Goal: Task Accomplishment & Management: Use online tool/utility

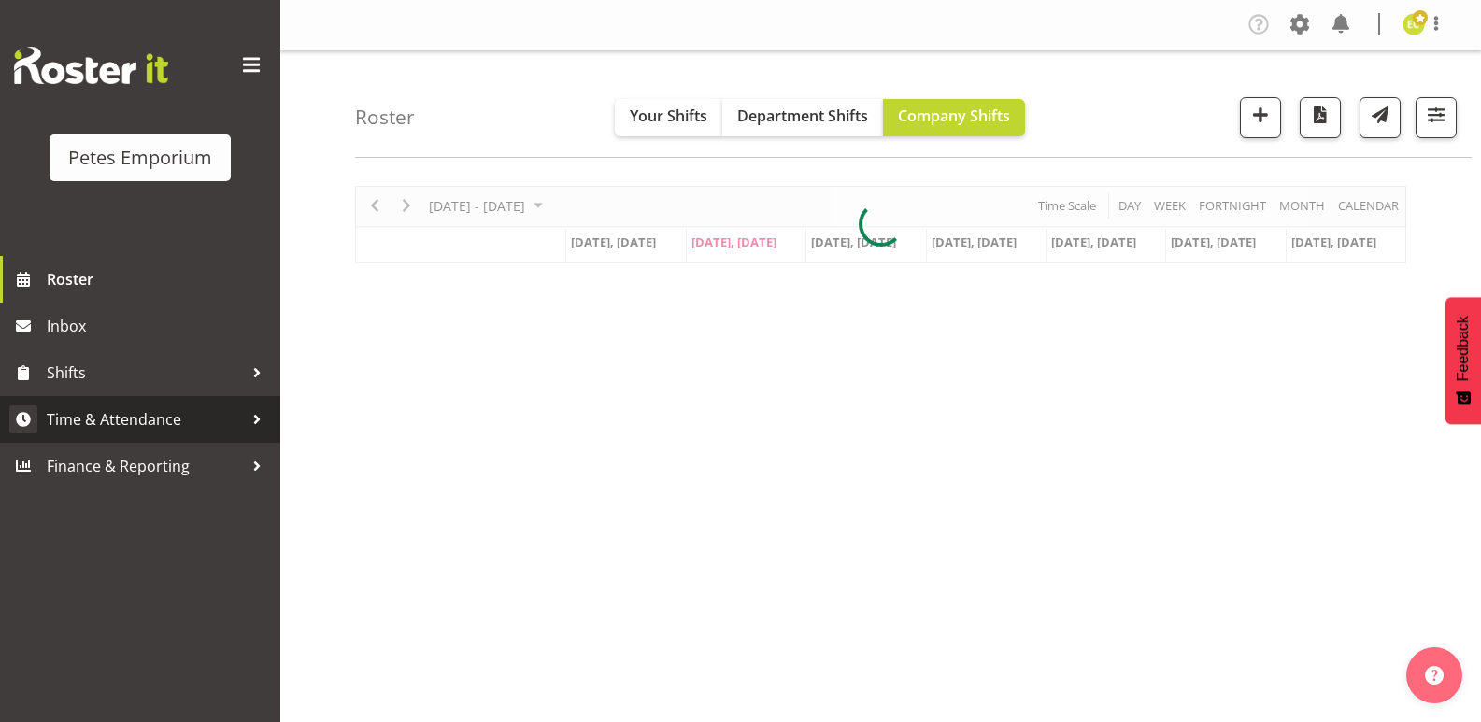
click at [84, 424] on span "Time & Attendance" at bounding box center [145, 419] width 196 height 28
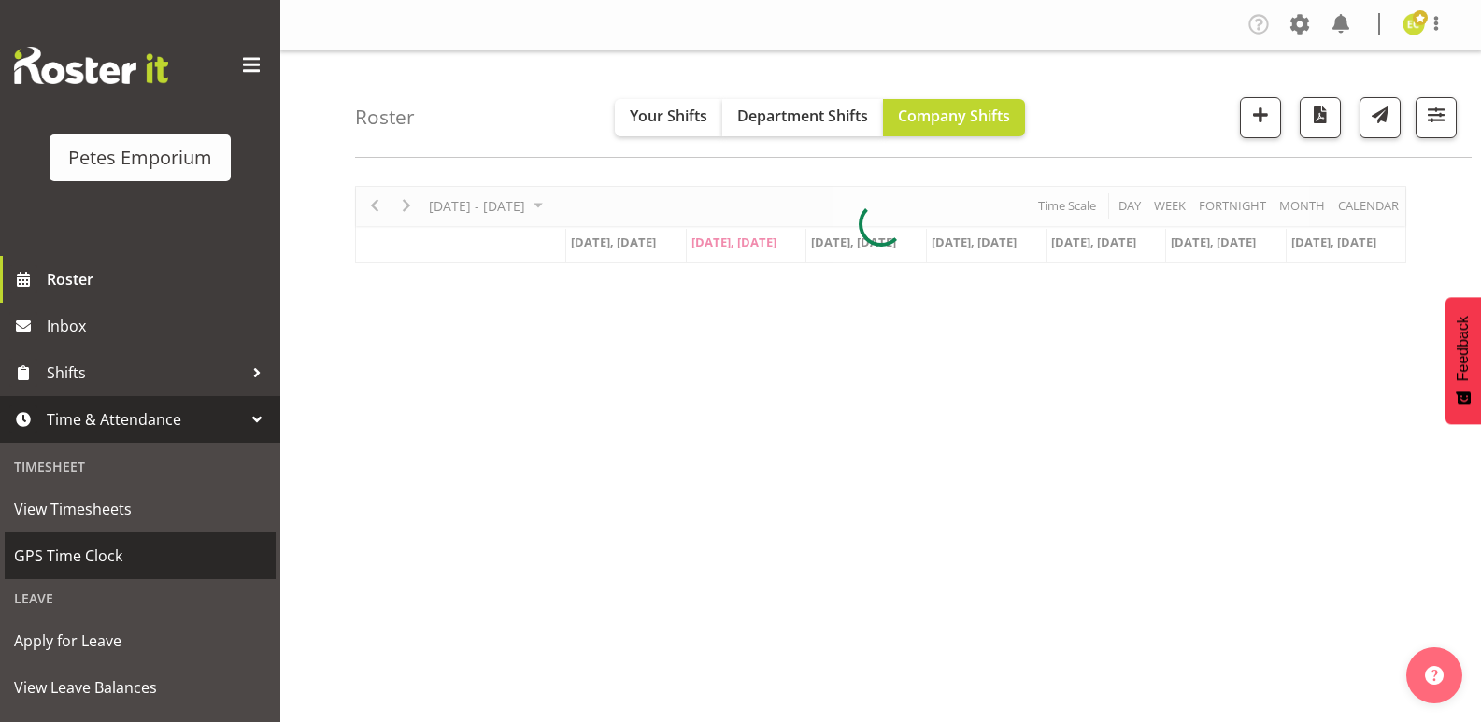
click at [53, 558] on span "GPS Time Clock" at bounding box center [140, 556] width 252 height 28
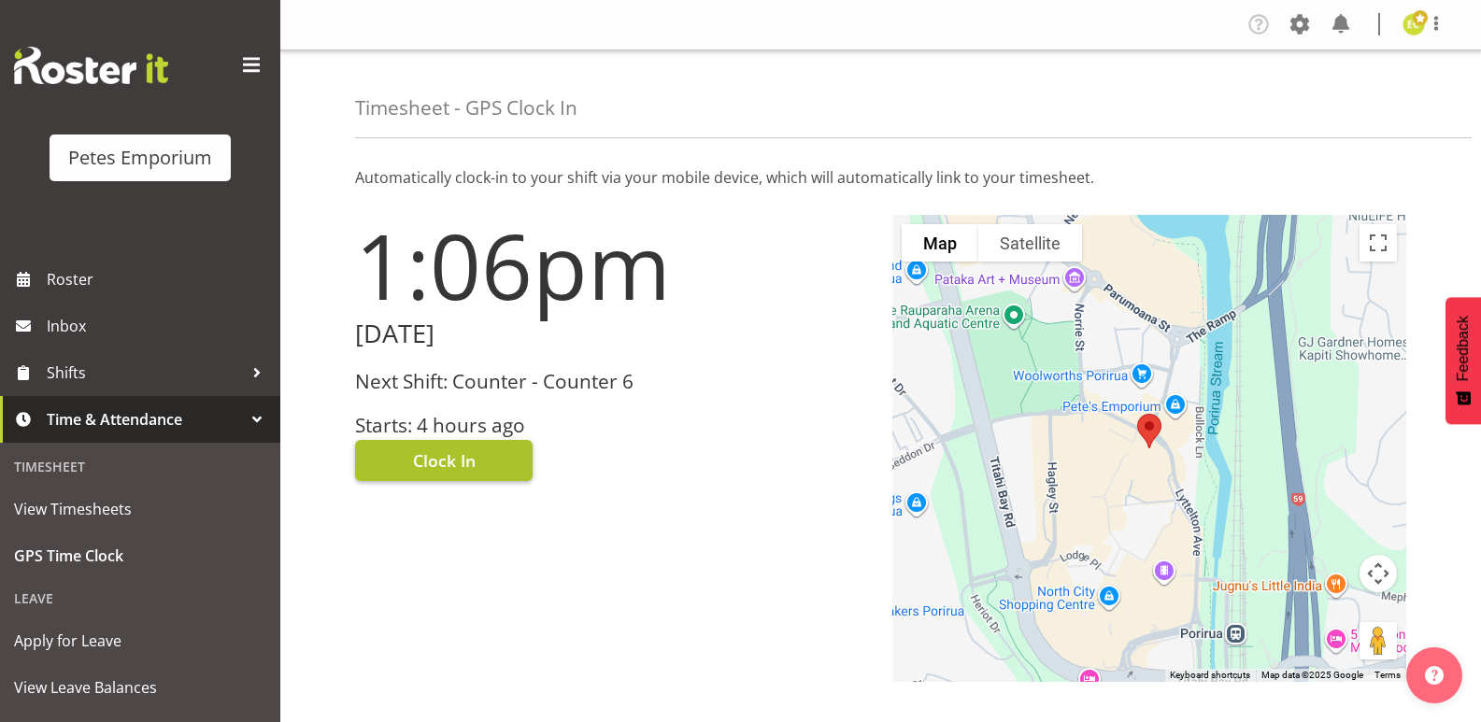
click at [459, 454] on span "Clock In" at bounding box center [444, 460] width 63 height 24
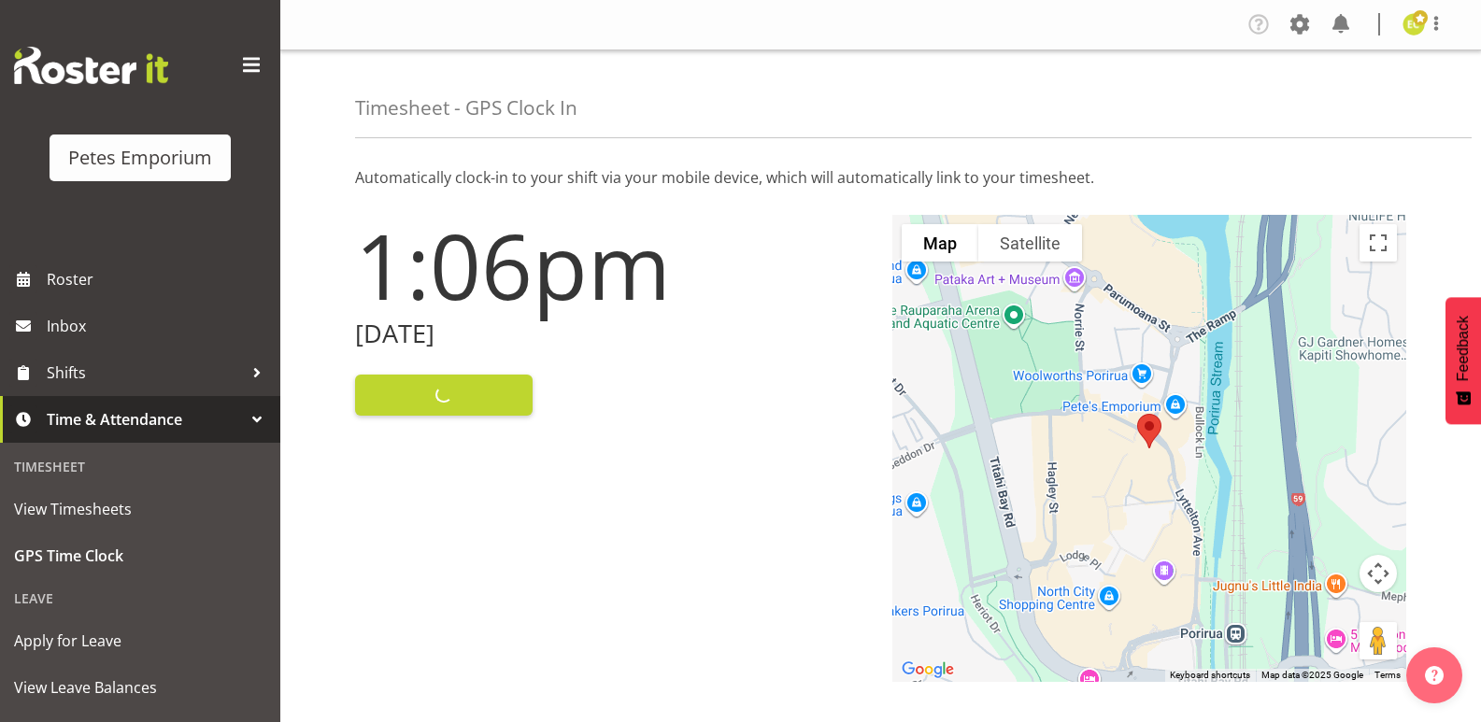
click at [1422, 27] on img at bounding box center [1413, 24] width 22 height 22
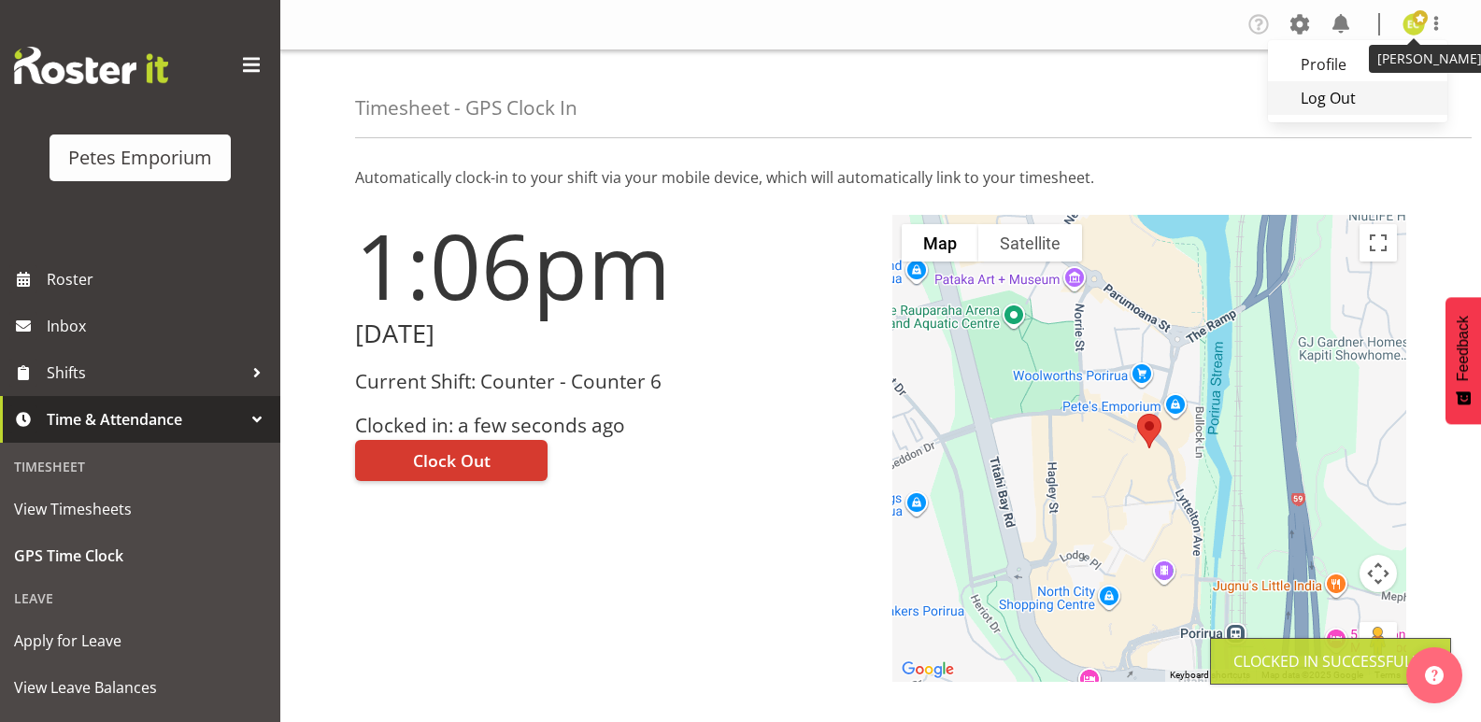
click at [1326, 95] on link "Log Out" at bounding box center [1357, 98] width 179 height 34
